Goal: Find specific page/section: Find specific page/section

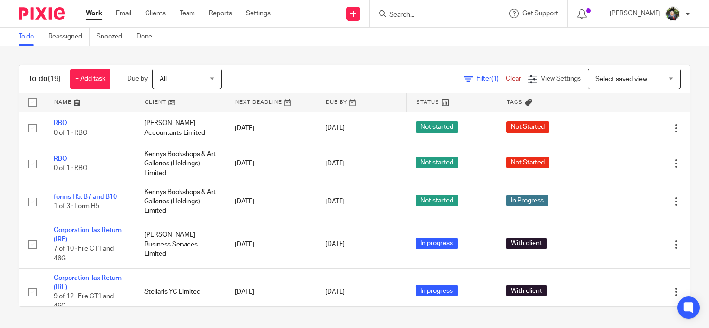
click at [443, 13] on input "Search" at bounding box center [429, 15] width 83 height 8
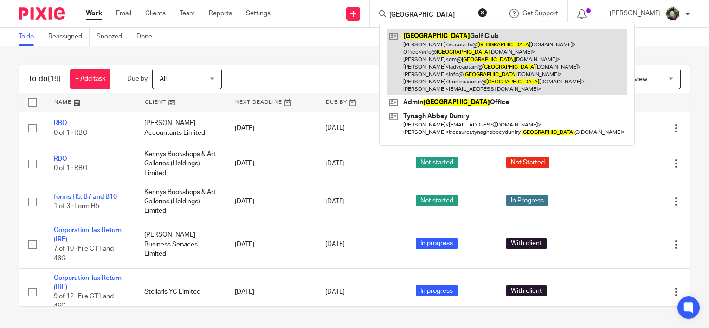
type input "[GEOGRAPHIC_DATA]"
drag, startPoint x: 495, startPoint y: 39, endPoint x: 490, endPoint y: 45, distance: 8.2
click at [495, 39] on link at bounding box center [506, 62] width 241 height 66
